Goal: Task Accomplishment & Management: Manage account settings

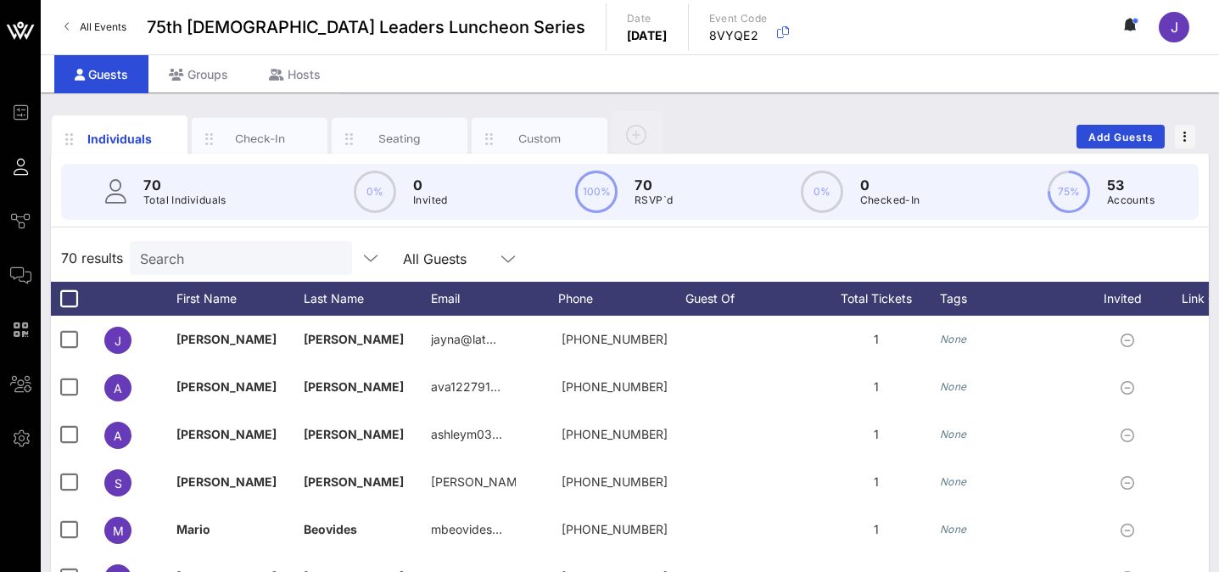
click at [70, 22] on link "All Events" at bounding box center [95, 27] width 82 height 27
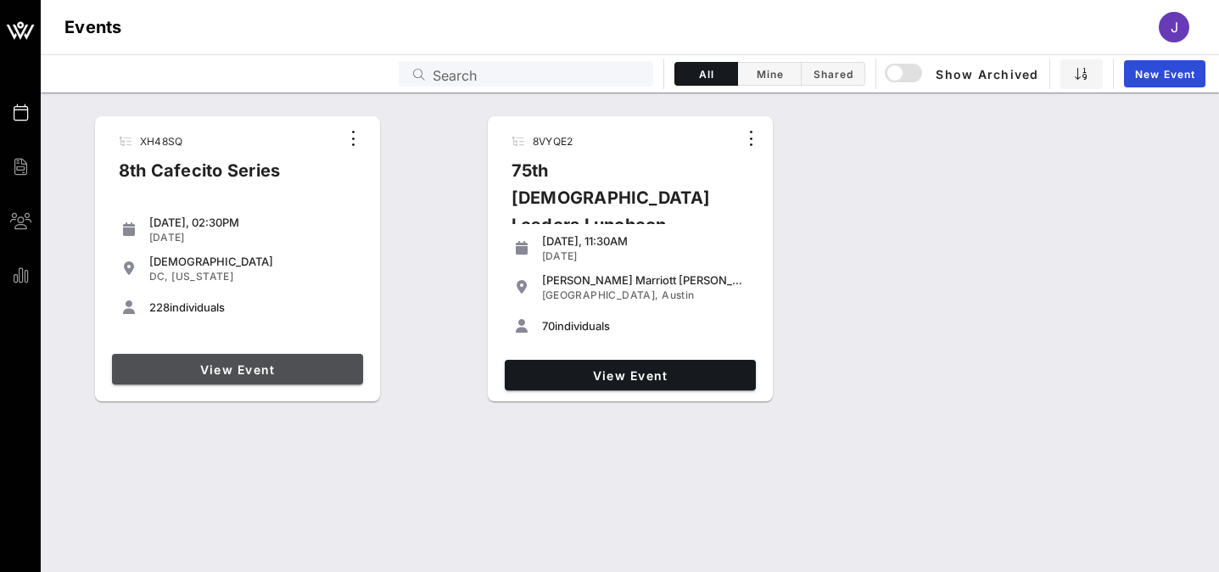
click at [281, 375] on span "View Event" at bounding box center [237, 369] width 237 height 14
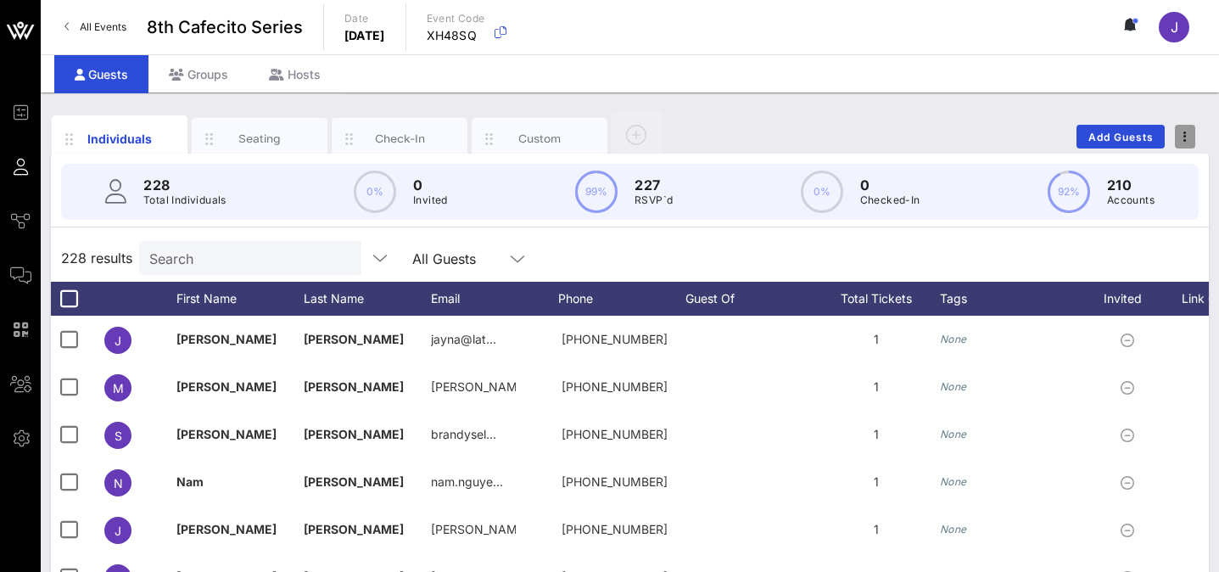
click at [1194, 129] on button "button" at bounding box center [1185, 137] width 20 height 24
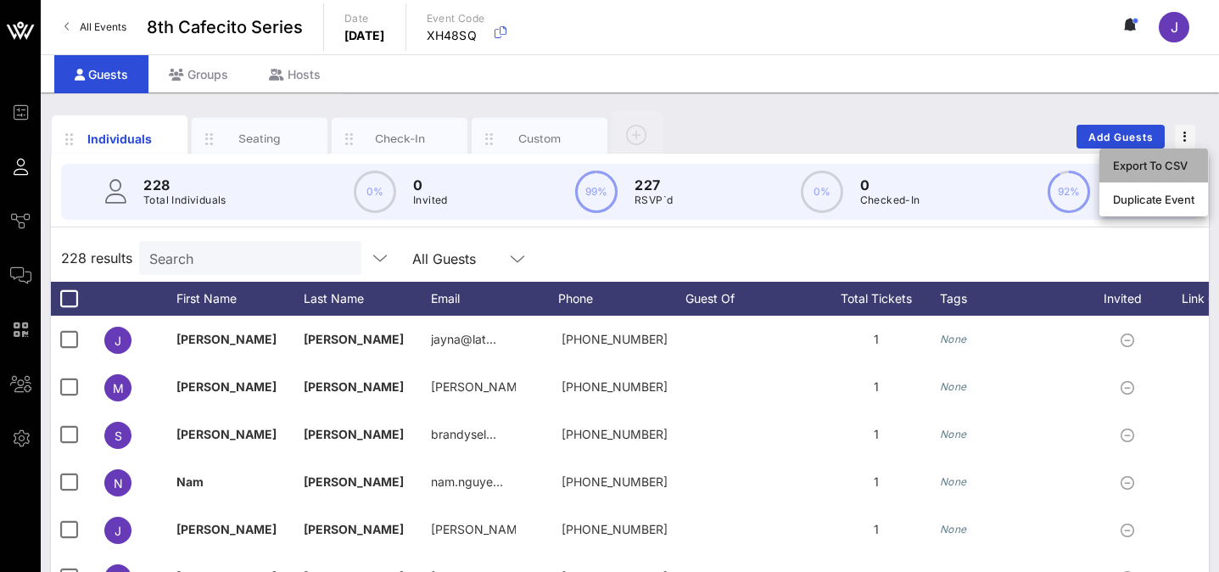
click at [1155, 166] on div "Export To CSV" at bounding box center [1153, 166] width 81 height 14
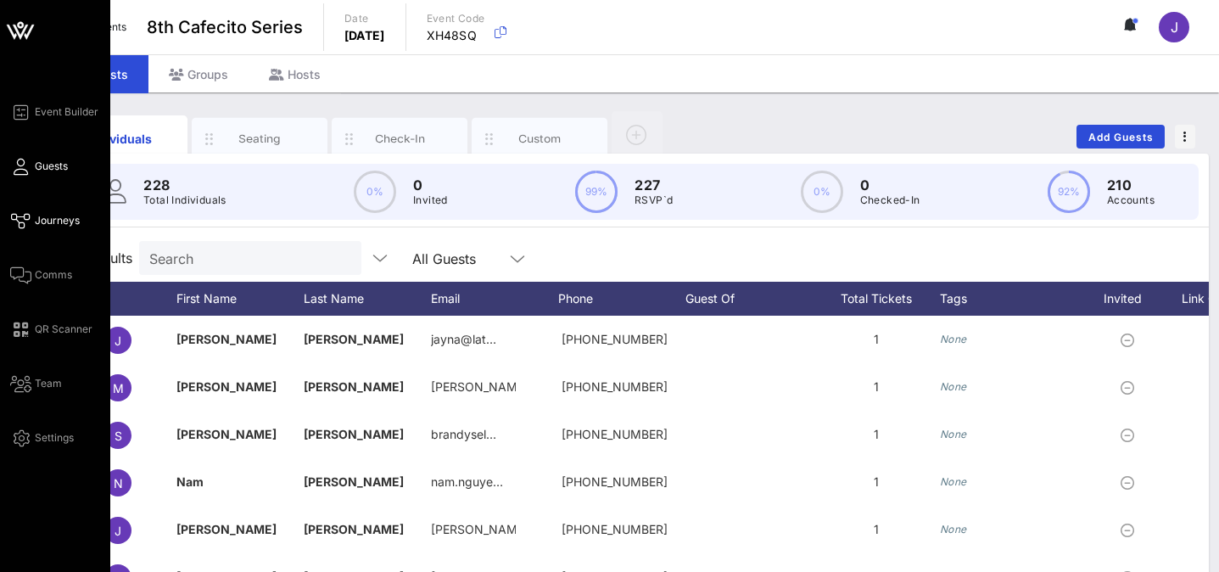
click at [42, 227] on span "Journeys" at bounding box center [57, 220] width 45 height 15
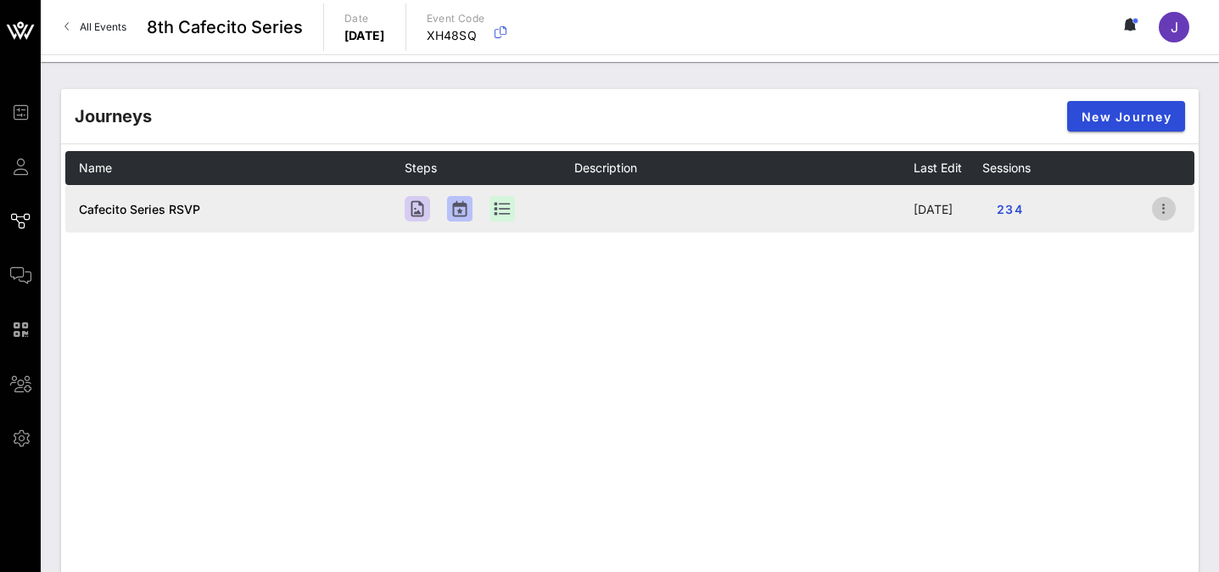
click at [1171, 203] on icon "button" at bounding box center [1164, 208] width 20 height 20
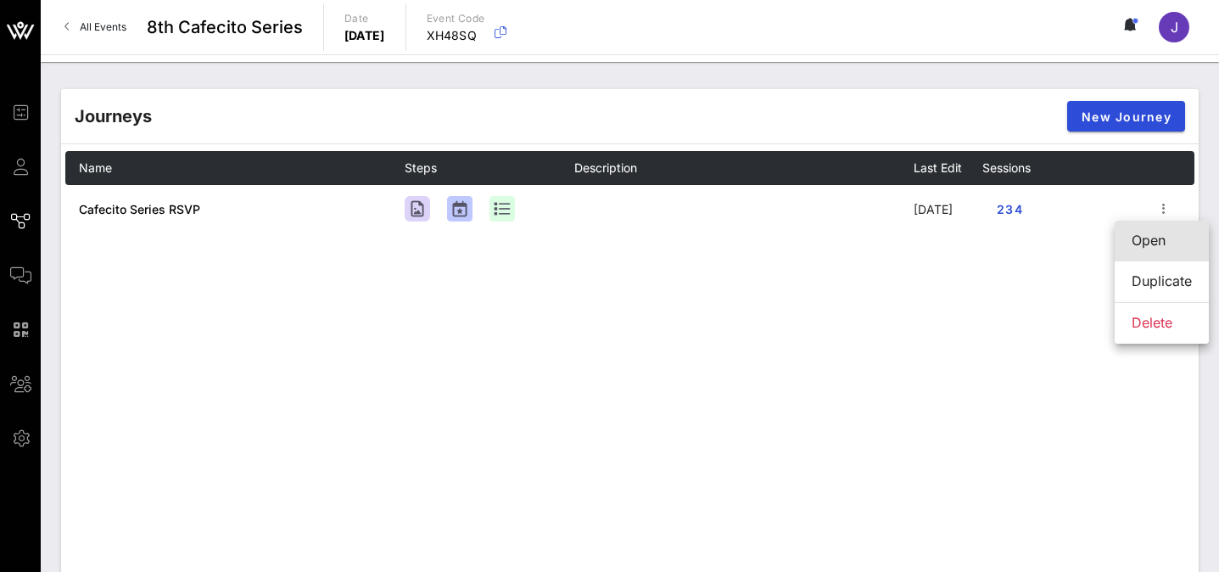
click at [1151, 243] on div "Open" at bounding box center [1162, 240] width 60 height 16
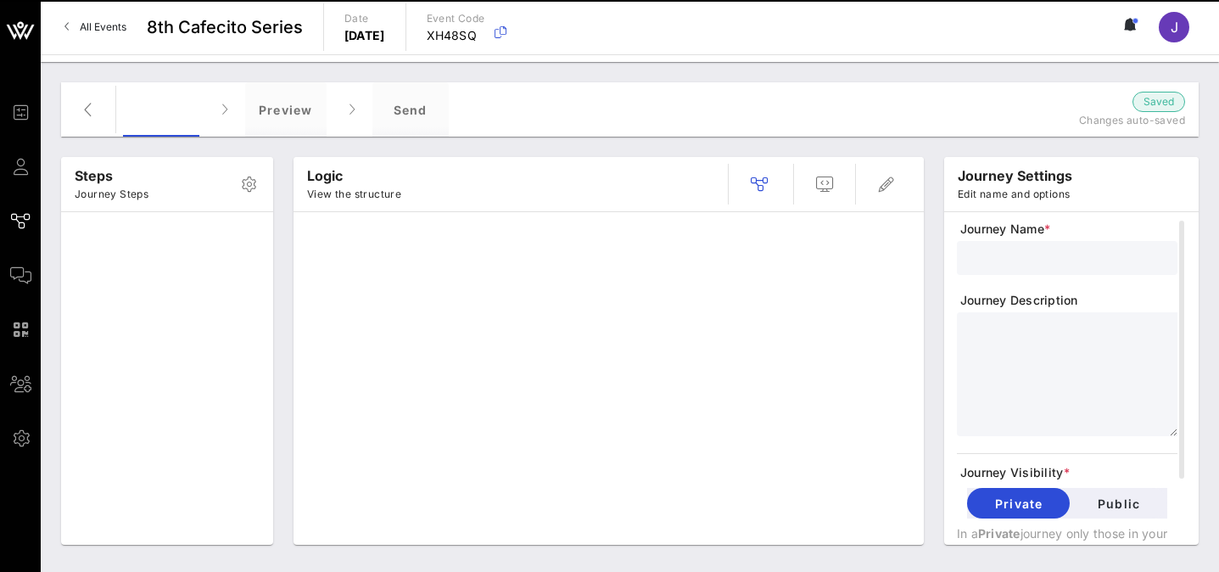
type input "Cafecito Series RSVP"
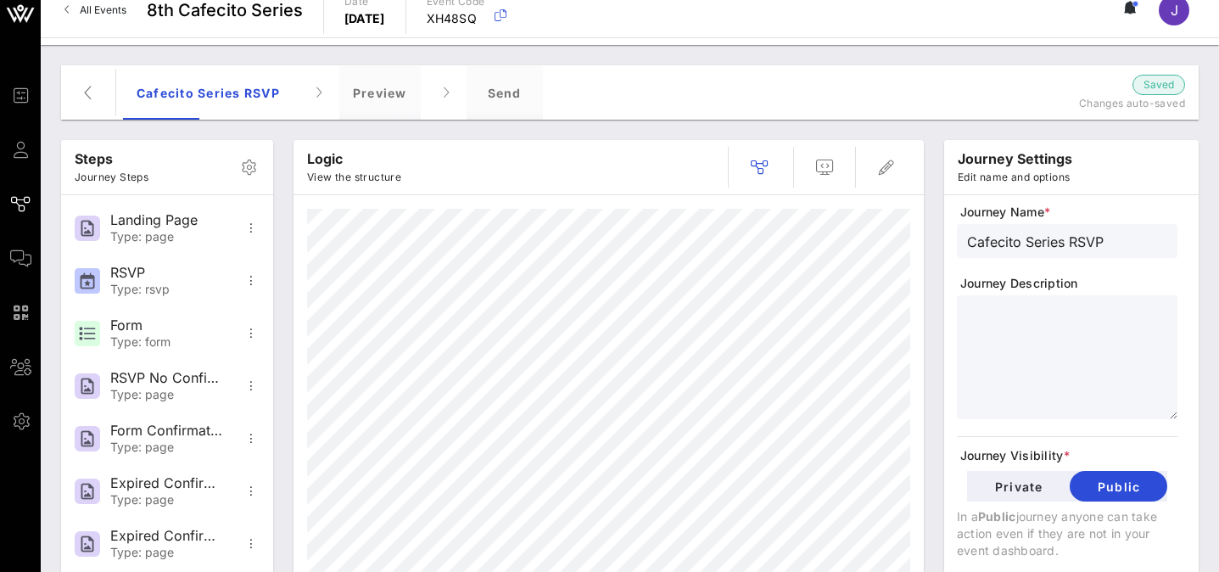
scroll to position [2, 0]
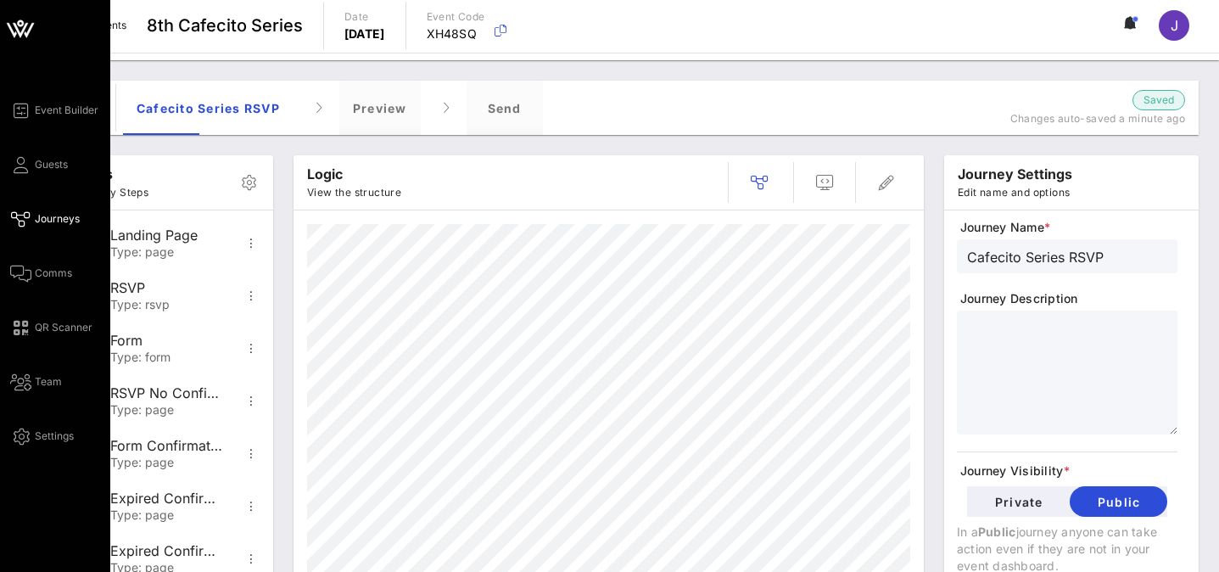
click at [20, 31] on icon at bounding box center [20, 28] width 41 height 41
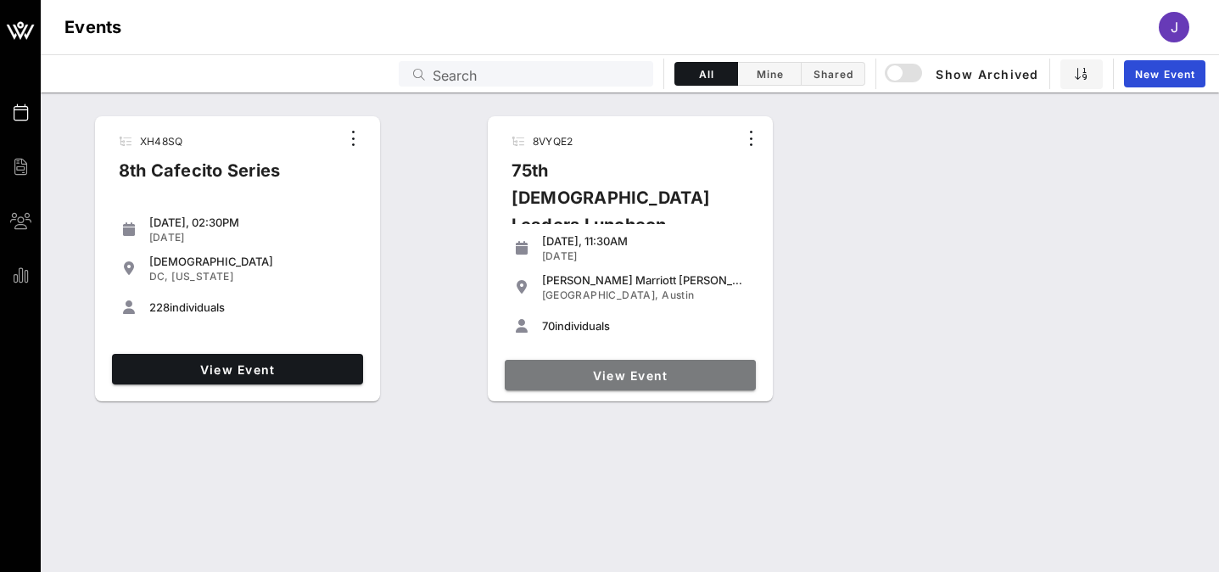
click at [582, 375] on span "View Event" at bounding box center [629, 375] width 237 height 14
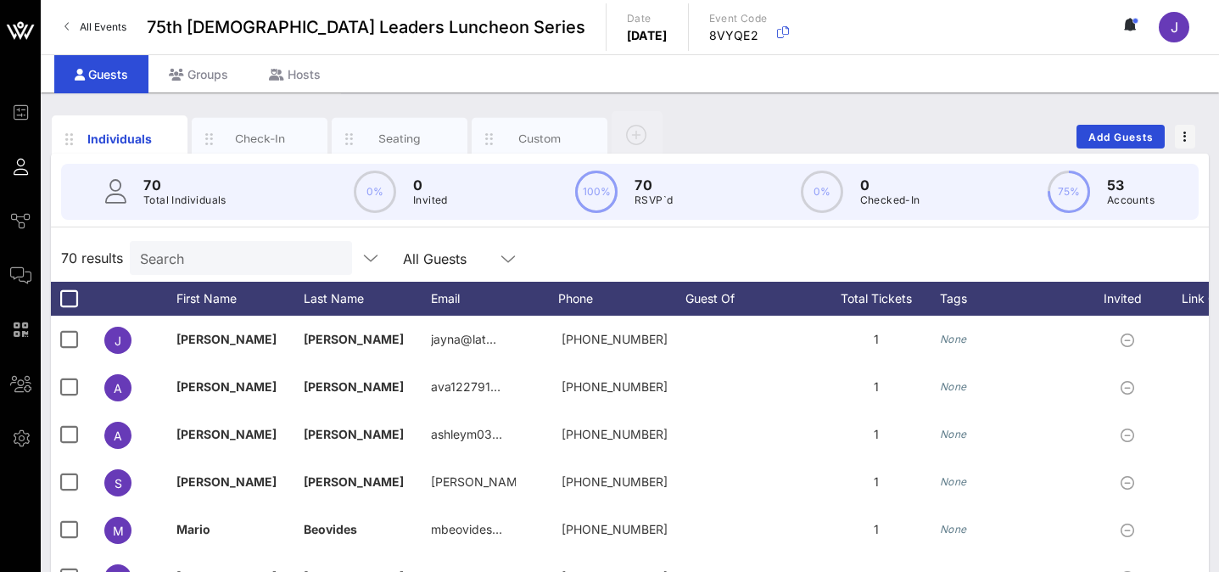
click at [607, 125] on div "Individuals Check-In Seating Custom" at bounding box center [359, 136] width 615 height 51
click at [1181, 144] on button "button" at bounding box center [1185, 137] width 20 height 24
click at [1158, 166] on div "Export To CSV" at bounding box center [1153, 166] width 81 height 14
click at [80, 32] on span "All Events" at bounding box center [103, 26] width 47 height 13
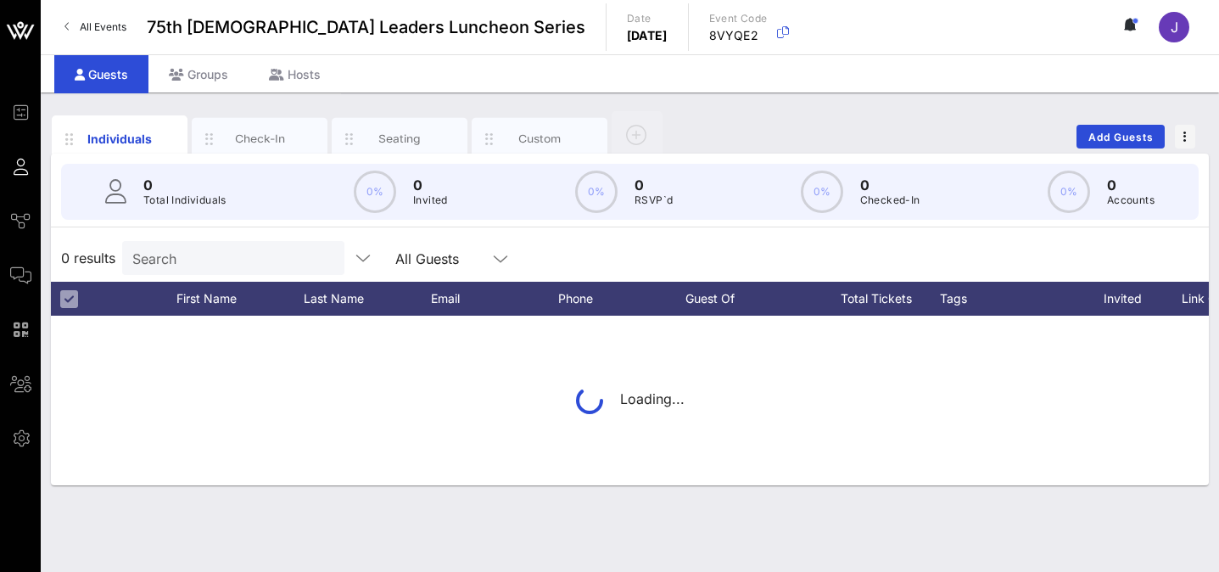
click at [87, 15] on link "All Events" at bounding box center [95, 27] width 82 height 27
